Goal: Task Accomplishment & Management: Complete application form

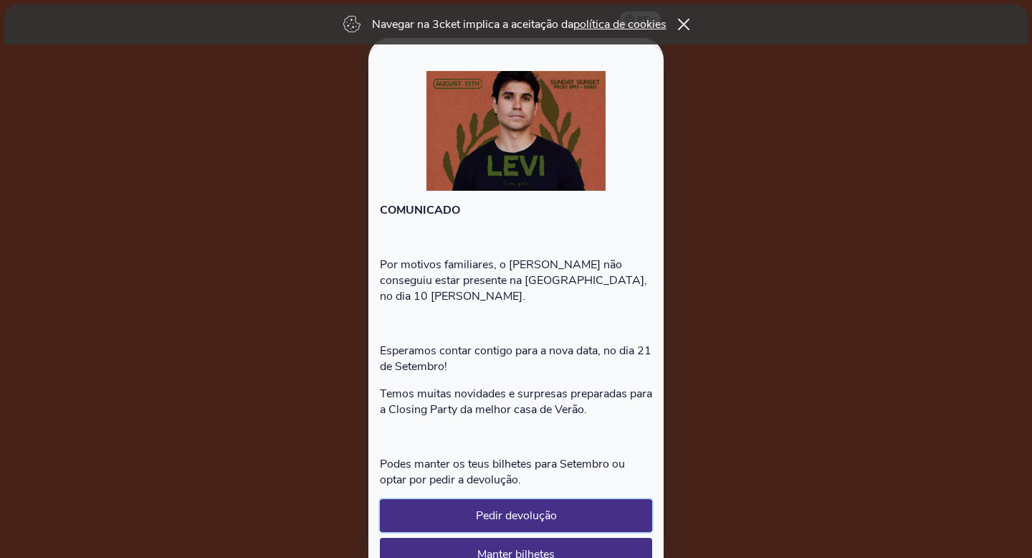
click at [541, 476] on button "Pedir devolução" at bounding box center [516, 515] width 272 height 33
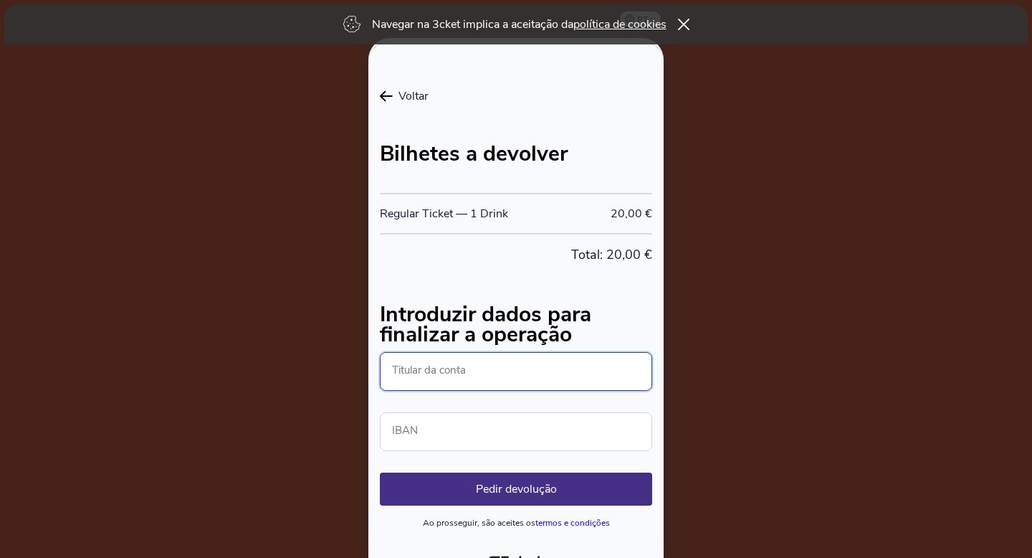
click at [462, 358] on input "Titular da conta" at bounding box center [516, 371] width 272 height 39
type input "DIANA FERREIRA"
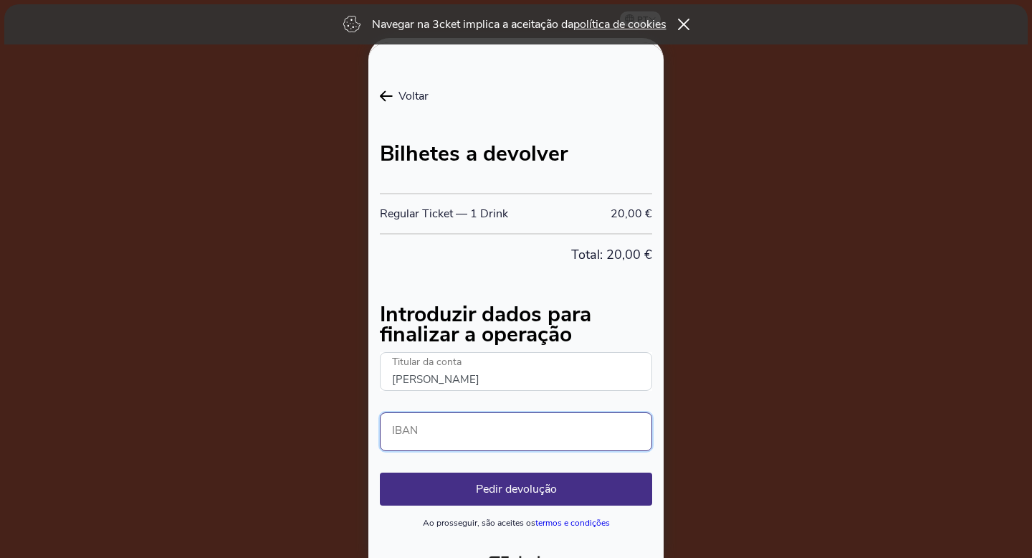
click at [440, 437] on input "IBAN" at bounding box center [516, 431] width 272 height 39
click at [396, 440] on input "0018" at bounding box center [516, 431] width 272 height 39
click at [394, 440] on input "0018" at bounding box center [516, 431] width 272 height 39
click at [459, 431] on input "PT500018" at bounding box center [516, 431] width 272 height 39
click at [450, 436] on input "PT500018" at bounding box center [516, 431] width 272 height 39
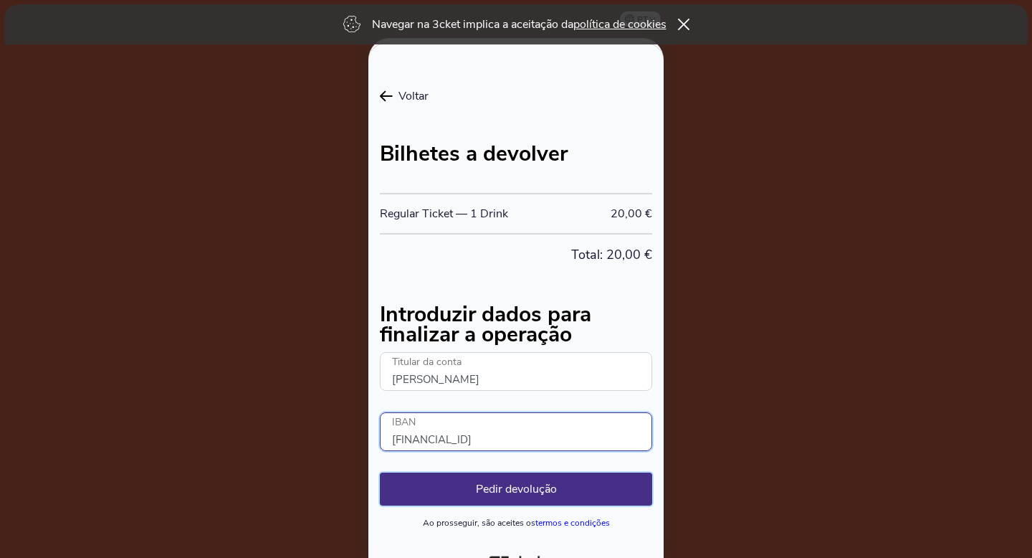
type input "PT50001800034779813702094"
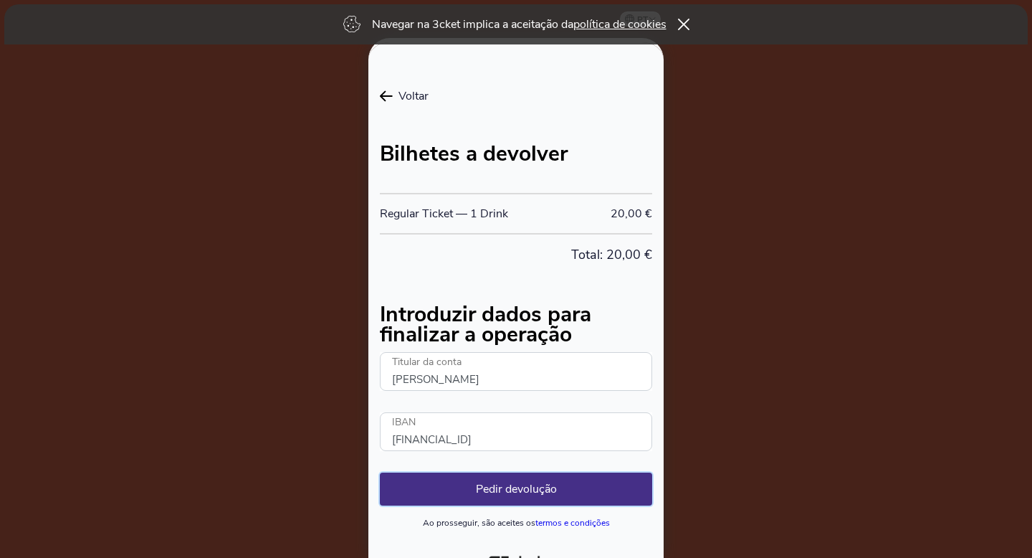
click at [494, 476] on button "Pedir devolução" at bounding box center [516, 488] width 272 height 33
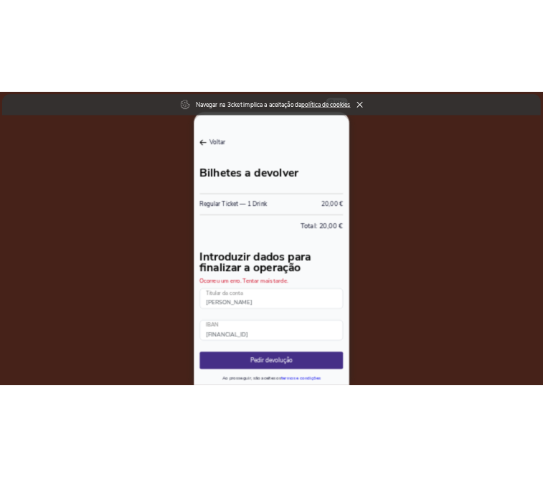
scroll to position [47, 0]
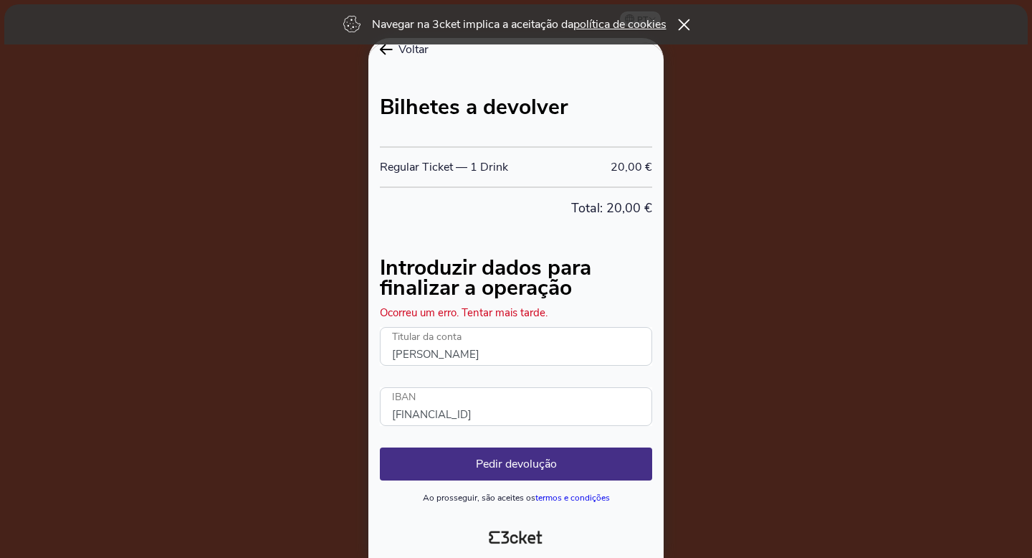
click at [542, 23] on icon at bounding box center [684, 24] width 12 height 11
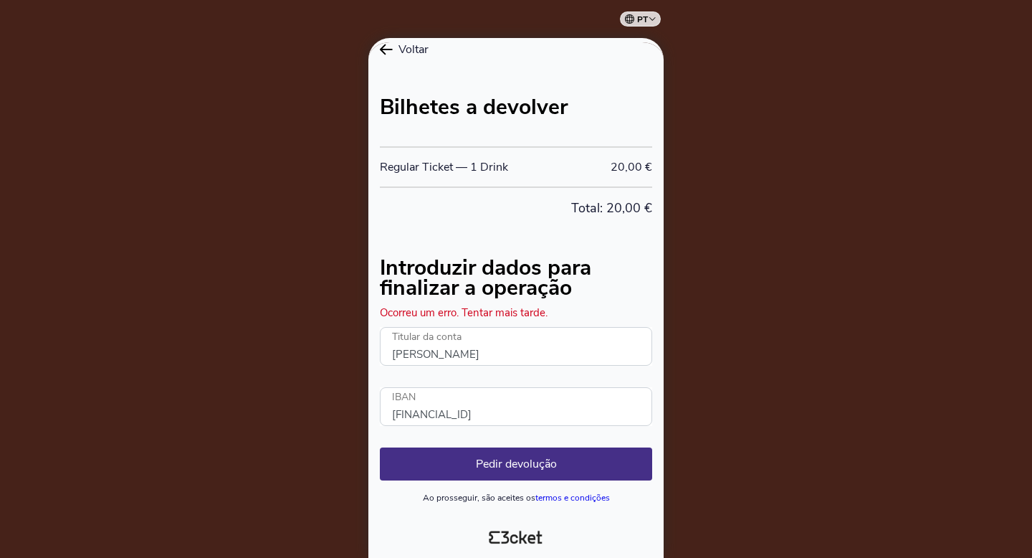
drag, startPoint x: 556, startPoint y: 313, endPoint x: 381, endPoint y: 316, distance: 175.7
click at [381, 316] on div "Ocorreu um erro. Tentar mais tarde." at bounding box center [516, 312] width 272 height 14
copy div "Ocorreu um erro. Tentar mais tarde."
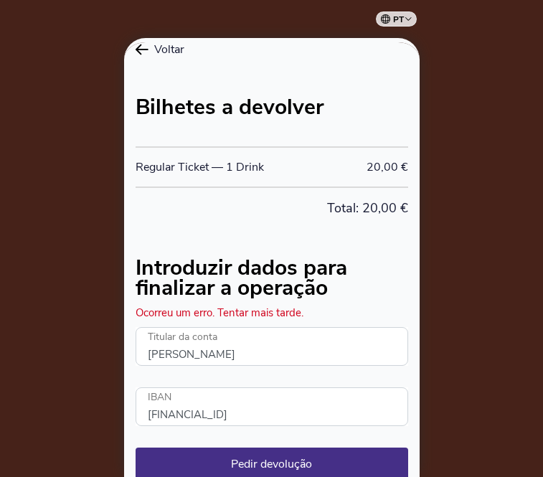
scroll to position [128, 0]
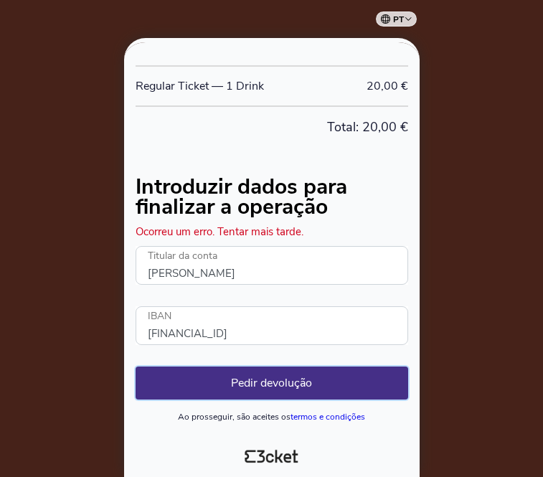
click at [336, 389] on button "Pedir devolução" at bounding box center [272, 382] width 272 height 33
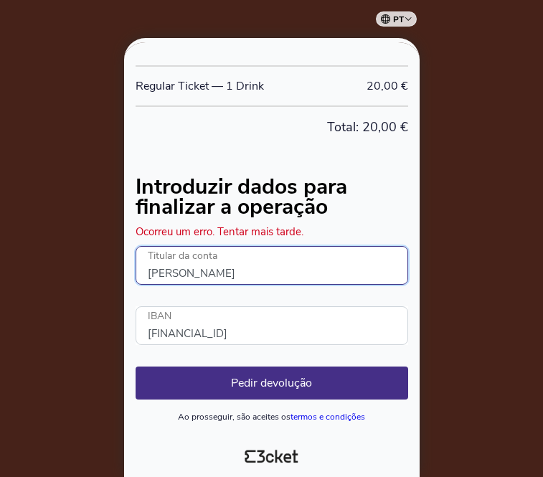
click at [267, 258] on input "DIANA FERREIRA" at bounding box center [272, 265] width 272 height 39
